Goal: Task Accomplishment & Management: Understand process/instructions

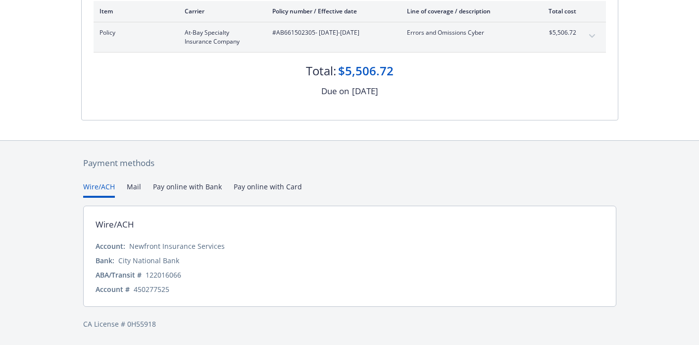
scroll to position [146, 0]
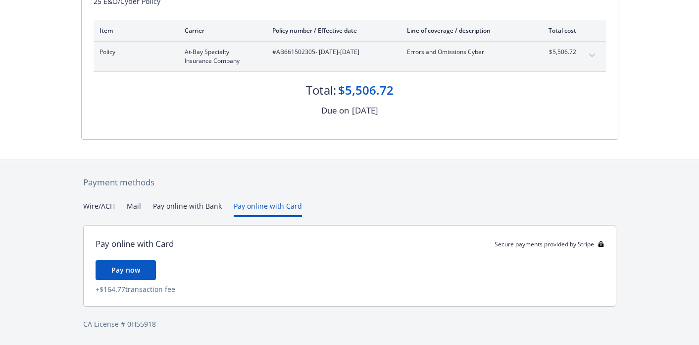
click at [257, 187] on div "Payment methods Wire/ACH Mail Pay online with Bank Pay online with Card Pay onl…" at bounding box center [349, 252] width 537 height 185
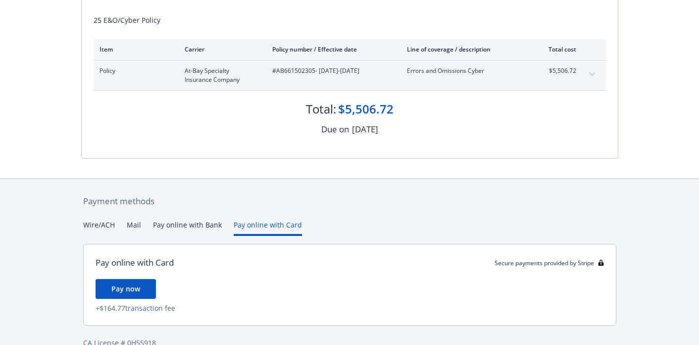
scroll to position [125, 0]
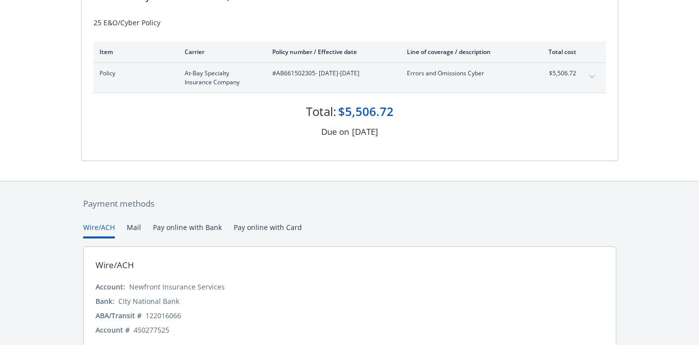
click at [108, 226] on button "Wire/ACH" at bounding box center [99, 230] width 32 height 16
